Goal: Task Accomplishment & Management: Manage account settings

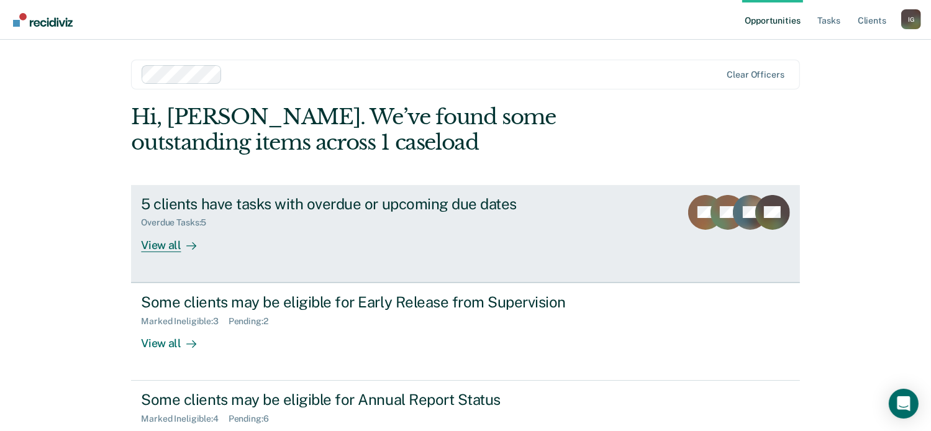
click at [489, 219] on div "Overdue Tasks : 5" at bounding box center [359, 221] width 436 height 16
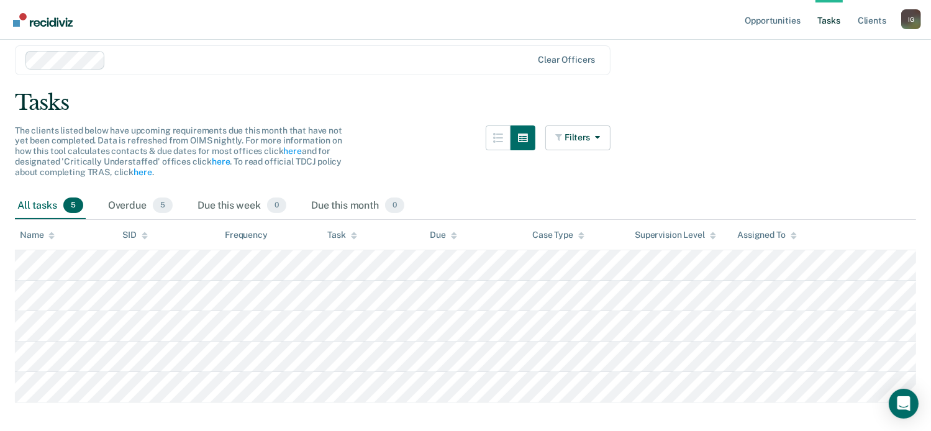
scroll to position [60, 0]
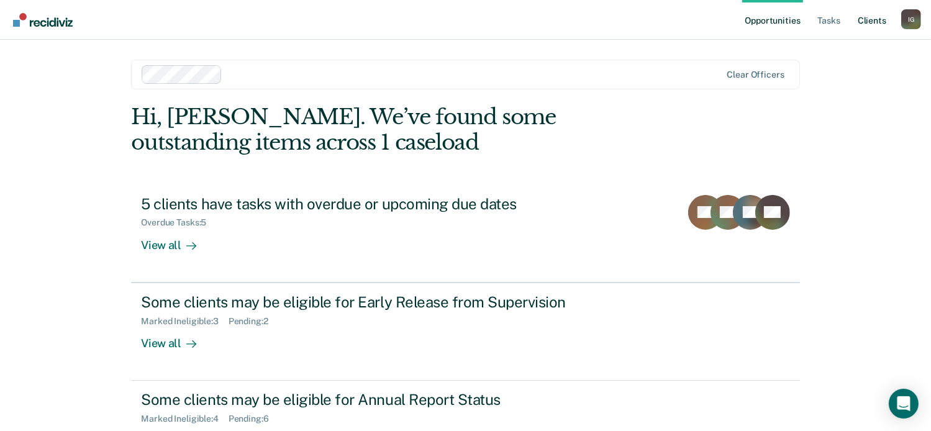
click at [881, 19] on link "Client s" at bounding box center [873, 20] width 34 height 40
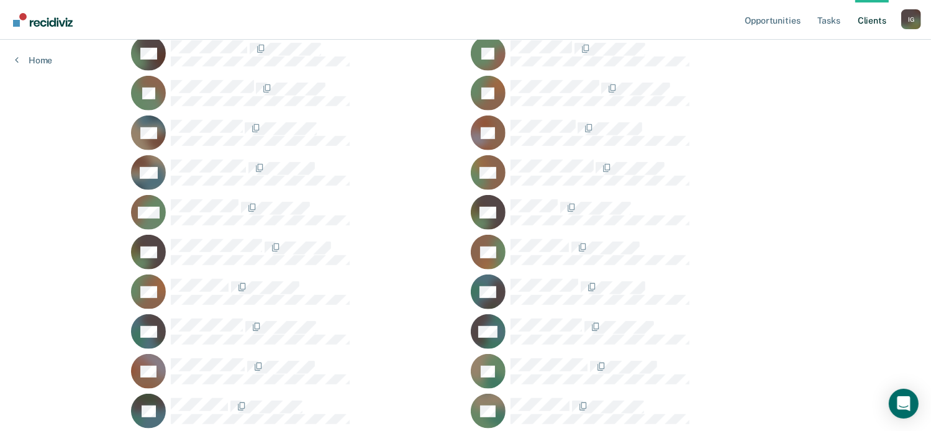
scroll to position [746, 0]
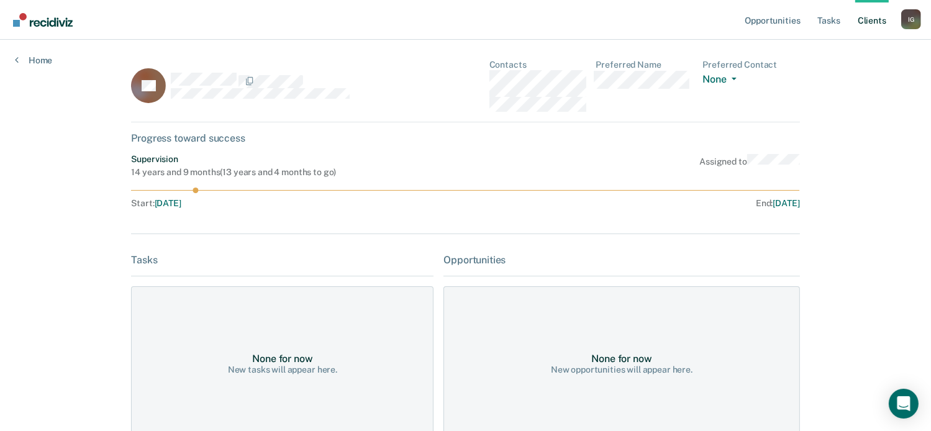
click at [881, 23] on link "Client s" at bounding box center [873, 20] width 34 height 40
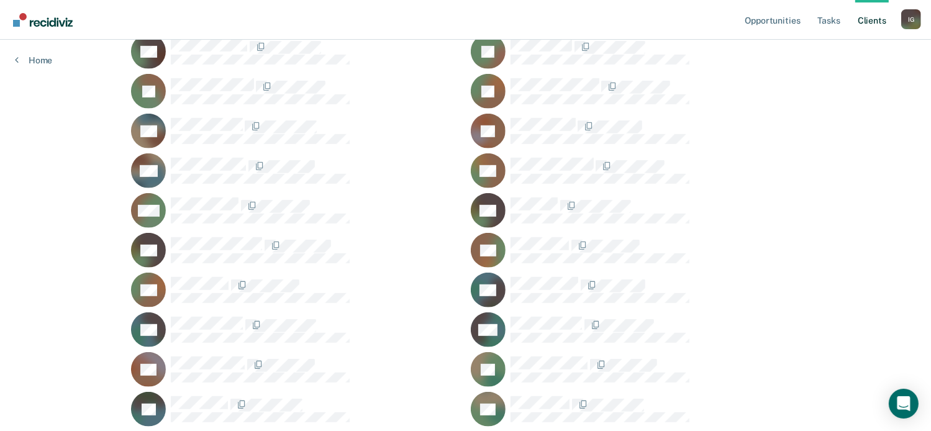
scroll to position [793, 0]
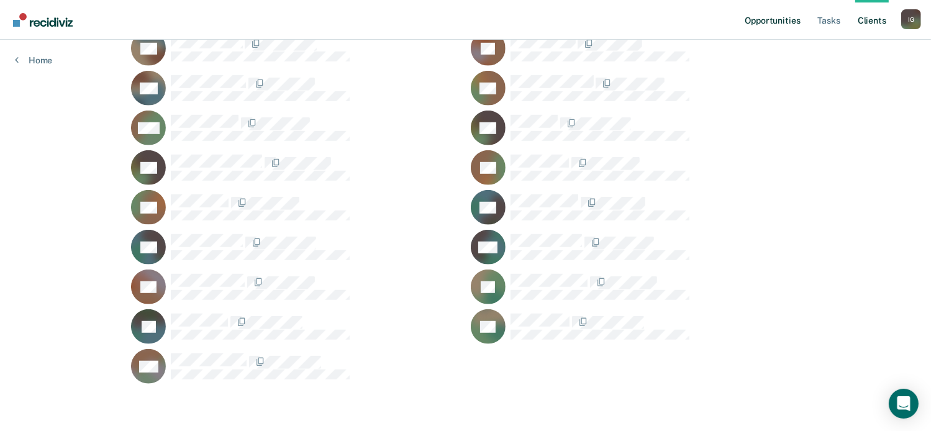
click at [757, 22] on link "Opportunities" at bounding box center [773, 20] width 60 height 40
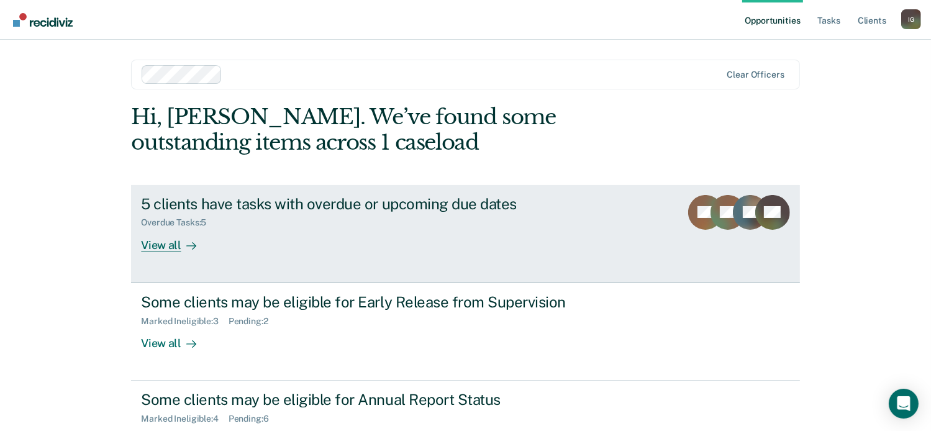
click at [764, 222] on icon at bounding box center [779, 229] width 60 height 52
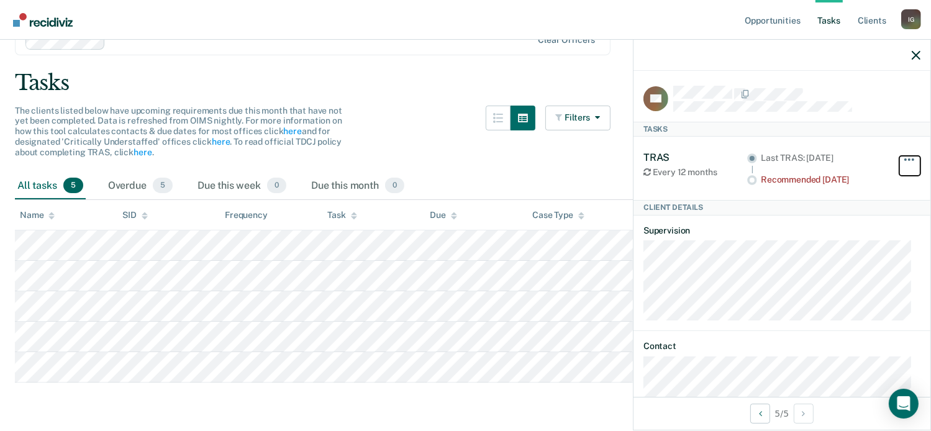
click at [905, 158] on span "button" at bounding box center [906, 159] width 2 height 2
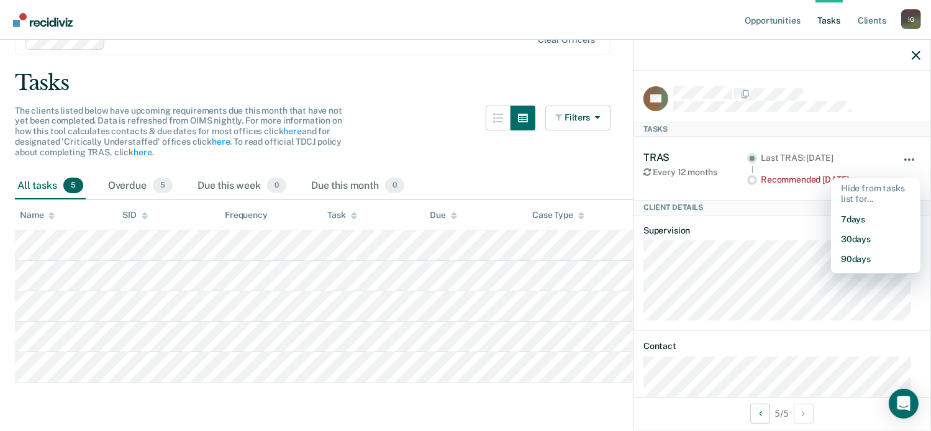
click at [905, 158] on span "button" at bounding box center [906, 159] width 2 height 2
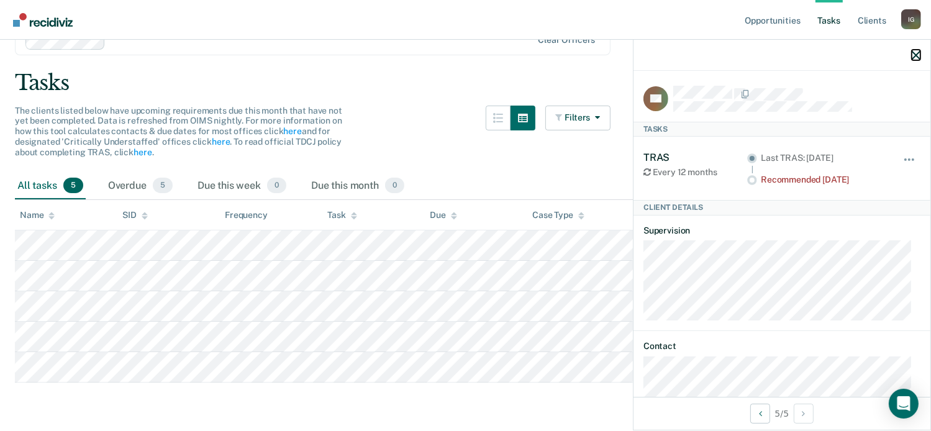
click at [918, 52] on icon "button" at bounding box center [916, 55] width 9 height 9
